Goal: Entertainment & Leisure: Consume media (video, audio)

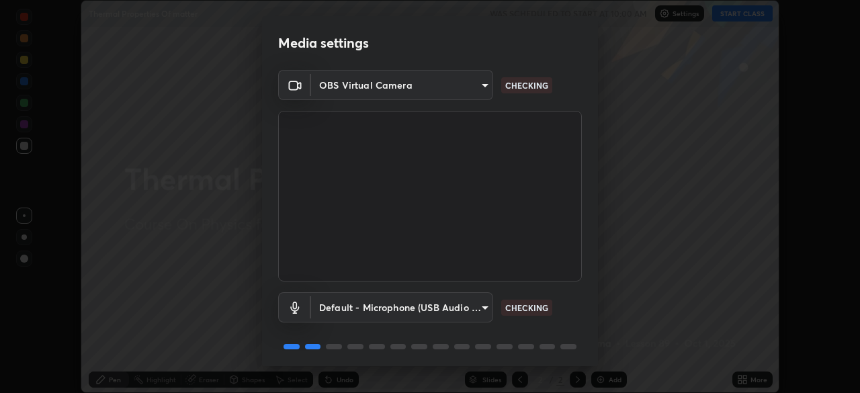
scroll to position [48, 0]
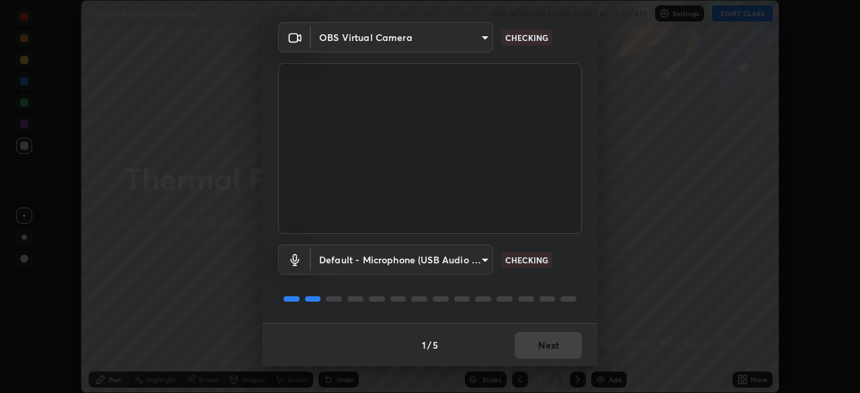
click at [545, 303] on div at bounding box center [430, 299] width 304 height 16
click at [549, 301] on div at bounding box center [548, 298] width 16 height 5
click at [553, 303] on div at bounding box center [430, 299] width 304 height 16
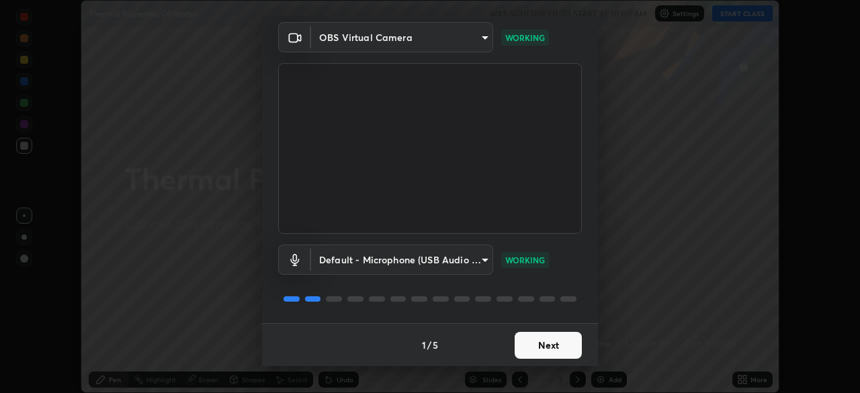
click at [540, 347] on button "Next" at bounding box center [548, 345] width 67 height 27
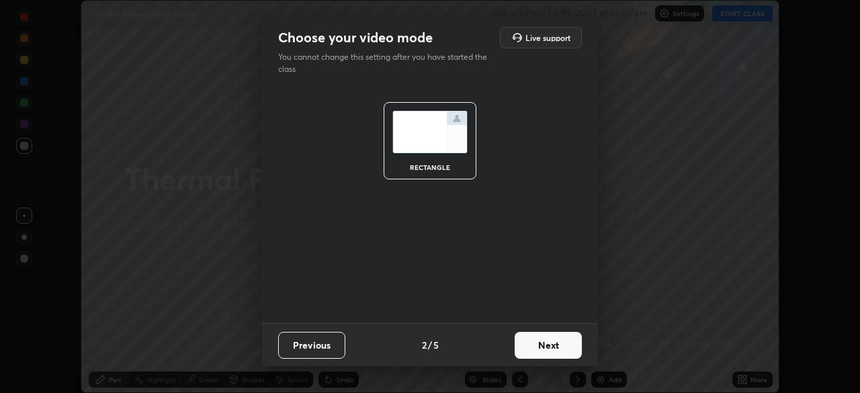
scroll to position [0, 0]
click at [540, 343] on button "Next" at bounding box center [548, 345] width 67 height 27
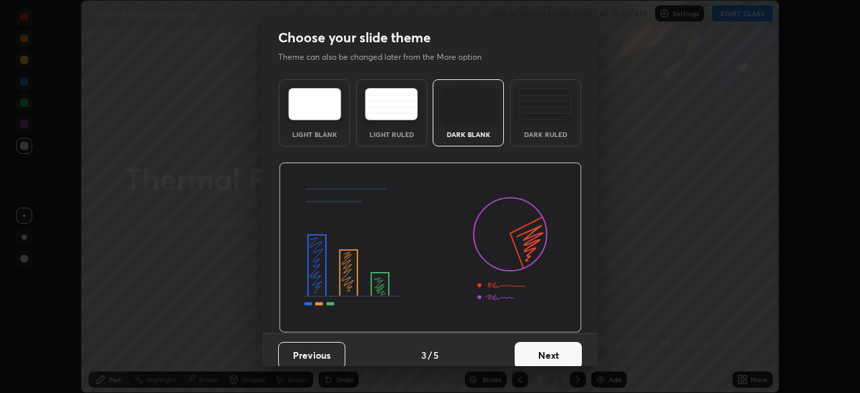
click at [540, 343] on button "Next" at bounding box center [548, 355] width 67 height 27
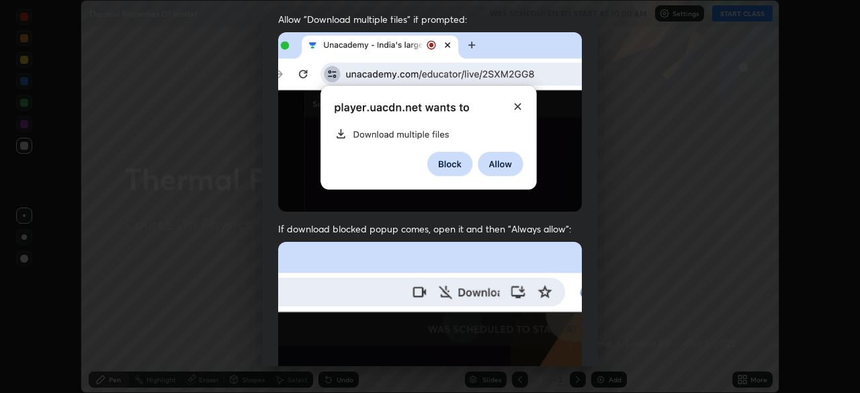
scroll to position [322, 0]
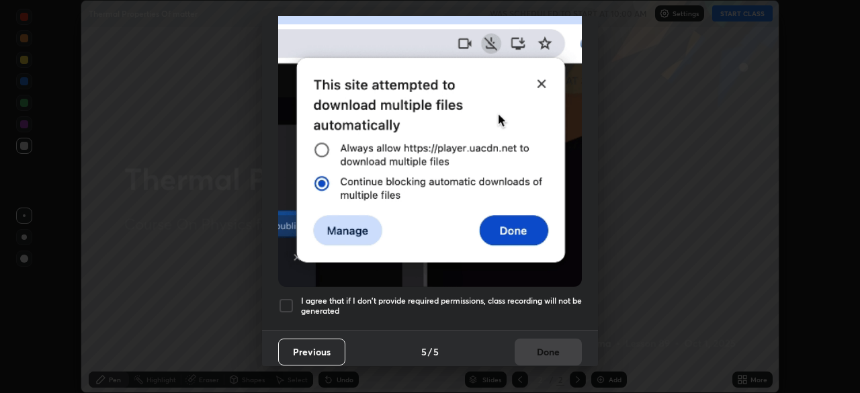
click at [285, 298] on div at bounding box center [286, 306] width 16 height 16
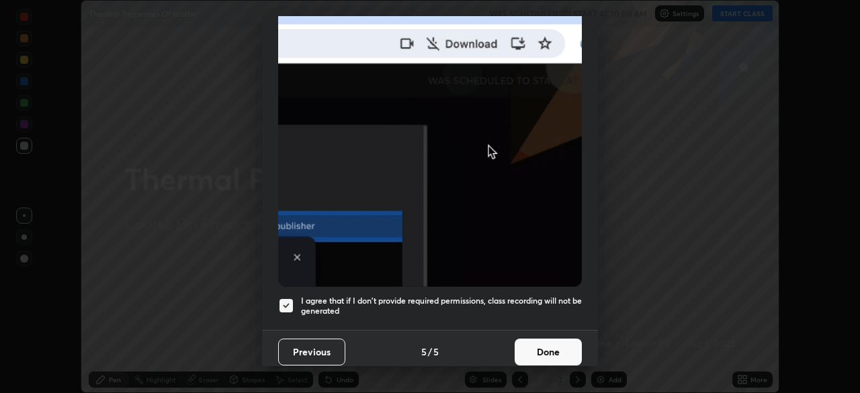
click at [546, 345] on button "Done" at bounding box center [548, 352] width 67 height 27
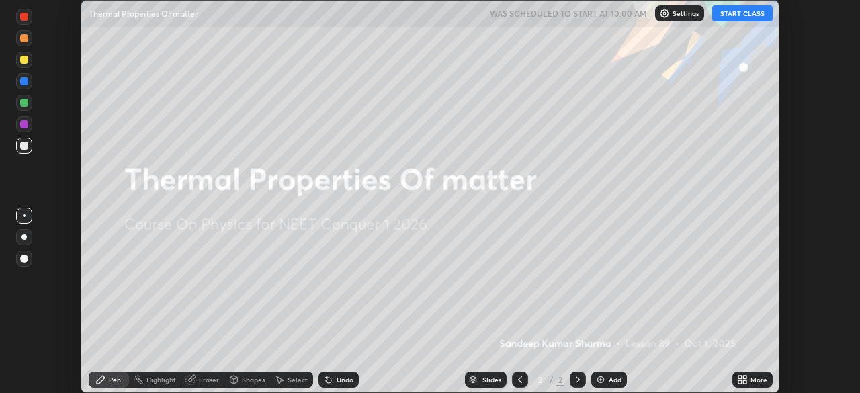
click at [746, 13] on button "START CLASS" at bounding box center [743, 13] width 61 height 16
